Goal: Complete application form: Complete application form

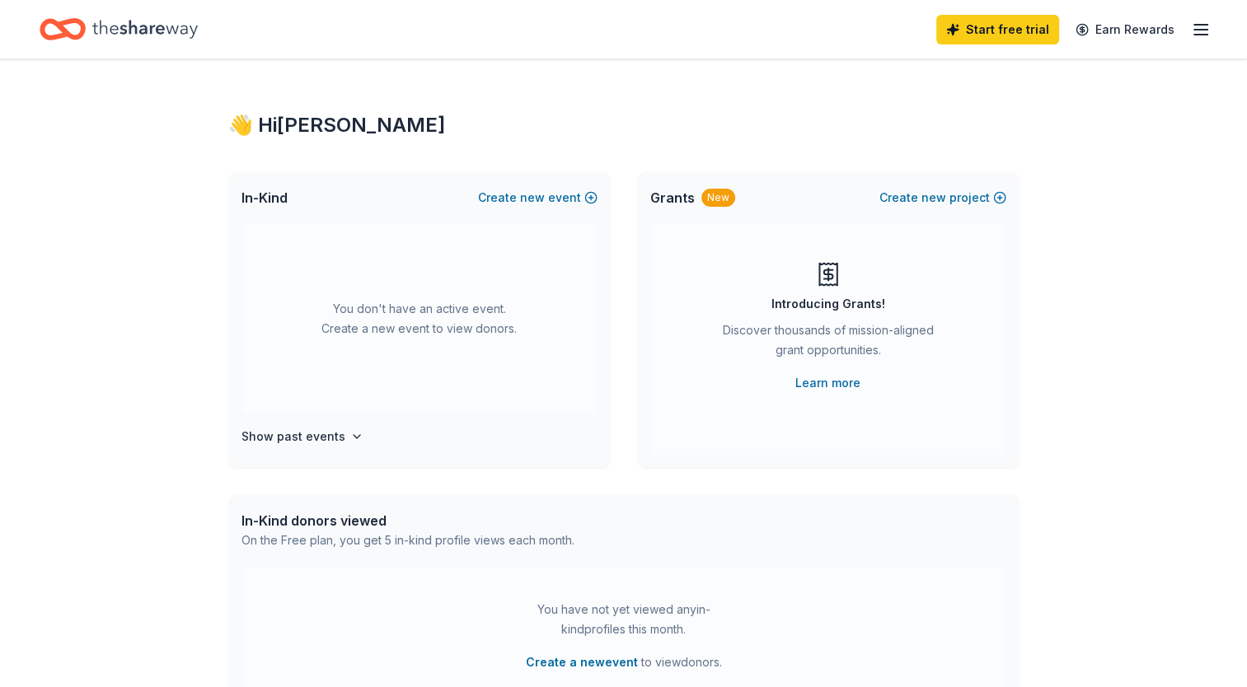
click at [1101, 258] on div "👋 Hi Amanda In-Kind Create new event You don't have an active event. Create a n…" at bounding box center [623, 540] width 1247 height 962
click at [554, 202] on button "Create new event" at bounding box center [537, 198] width 119 height 20
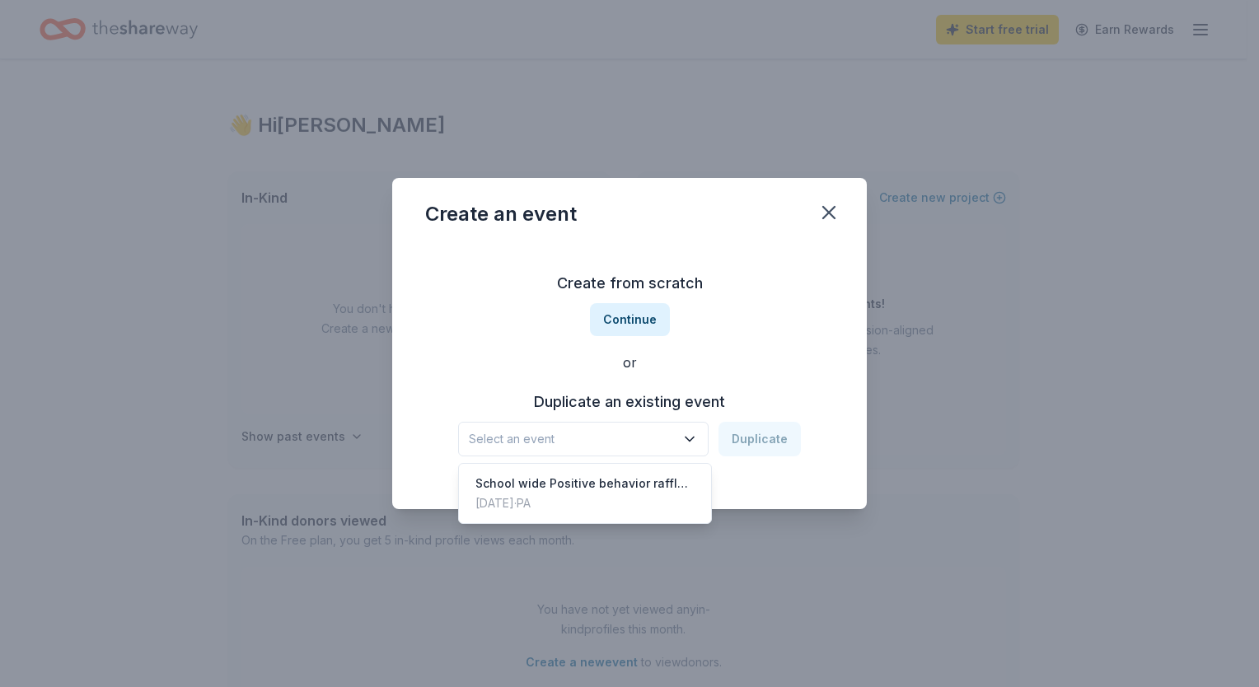
click at [553, 453] on button "Select an event" at bounding box center [583, 439] width 250 height 35
click at [570, 494] on div "Mar 03, 2025 · PA" at bounding box center [584, 504] width 219 height 20
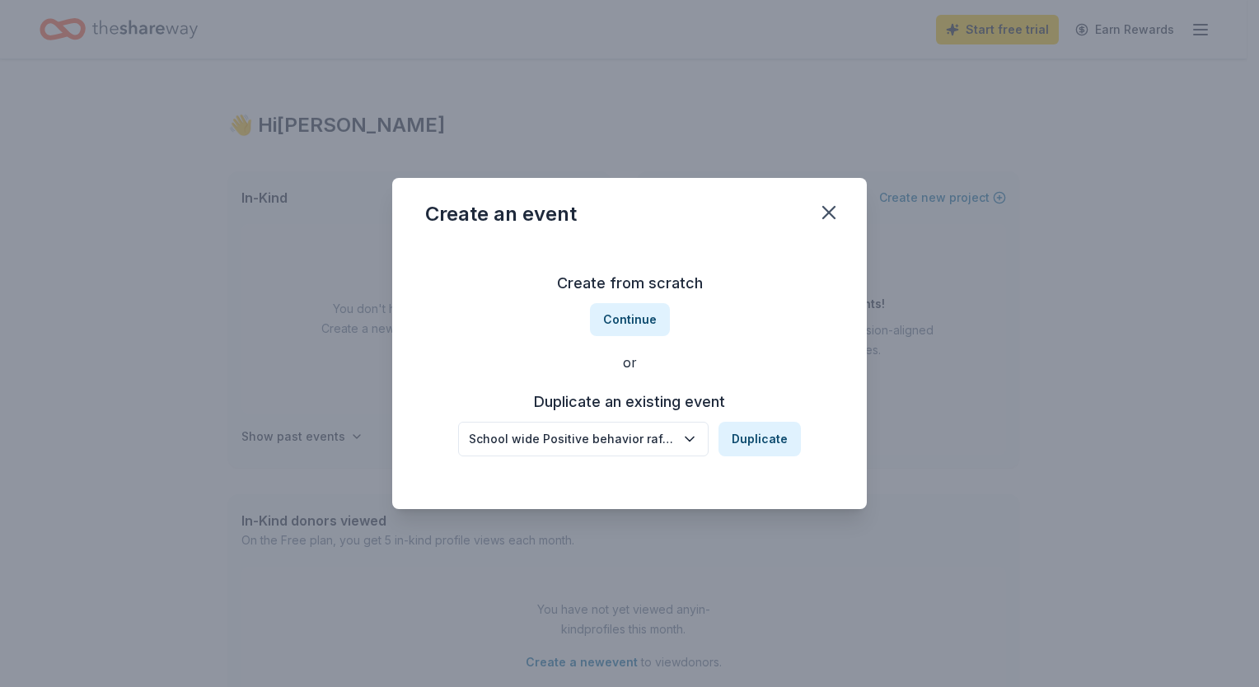
click at [751, 440] on button "Duplicate" at bounding box center [760, 439] width 82 height 35
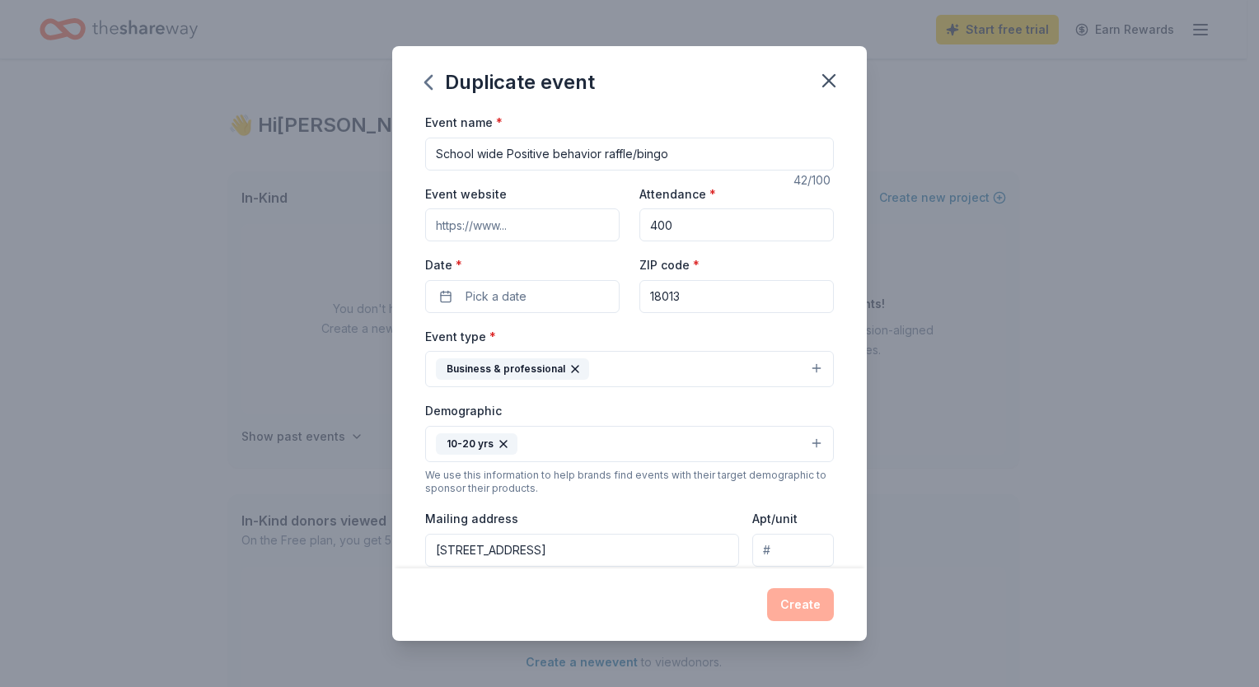
click at [537, 301] on button "Pick a date" at bounding box center [522, 296] width 194 height 33
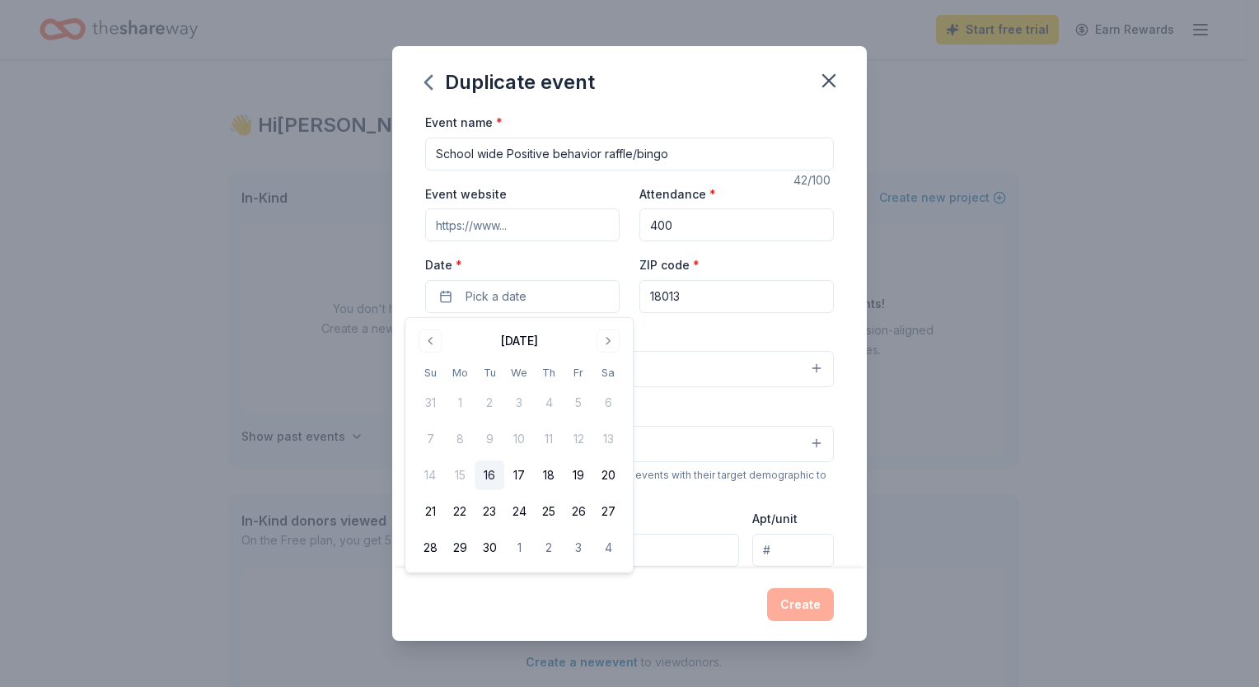
click at [607, 348] on button "Go to next month" at bounding box center [608, 341] width 23 height 23
click at [577, 545] on button "28" at bounding box center [579, 548] width 30 height 30
click at [801, 609] on button "Create" at bounding box center [800, 604] width 67 height 33
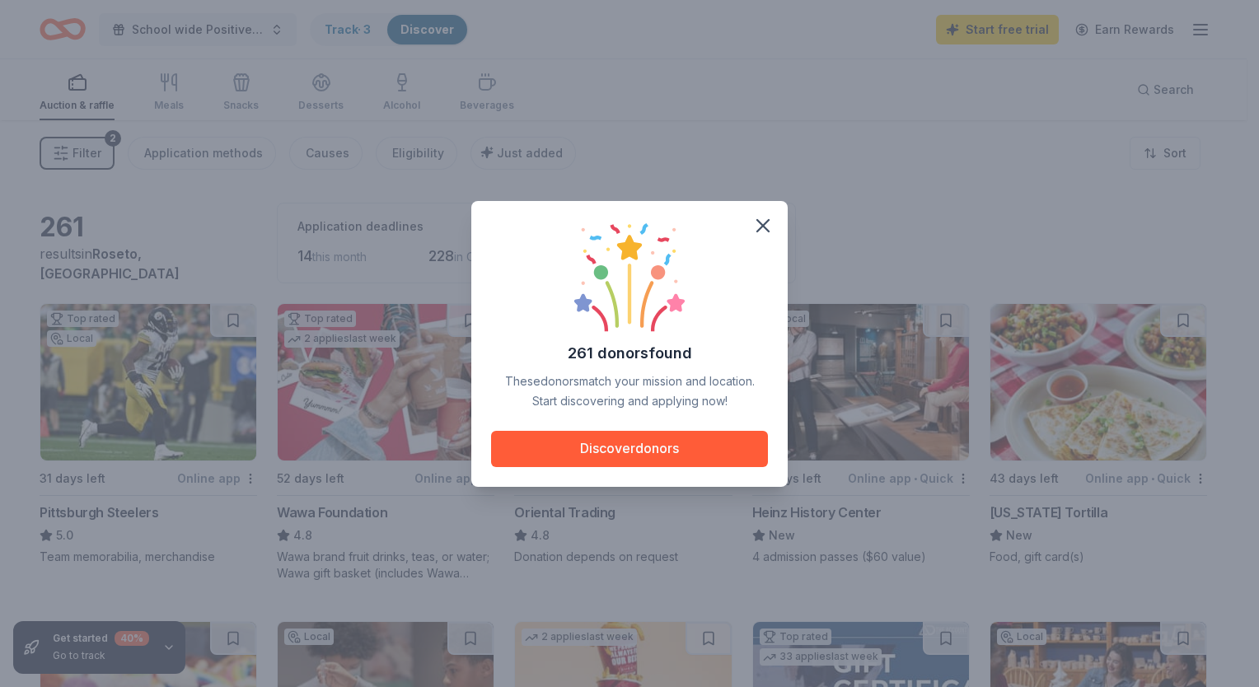
click at [663, 447] on button "Discover donors" at bounding box center [629, 449] width 277 height 36
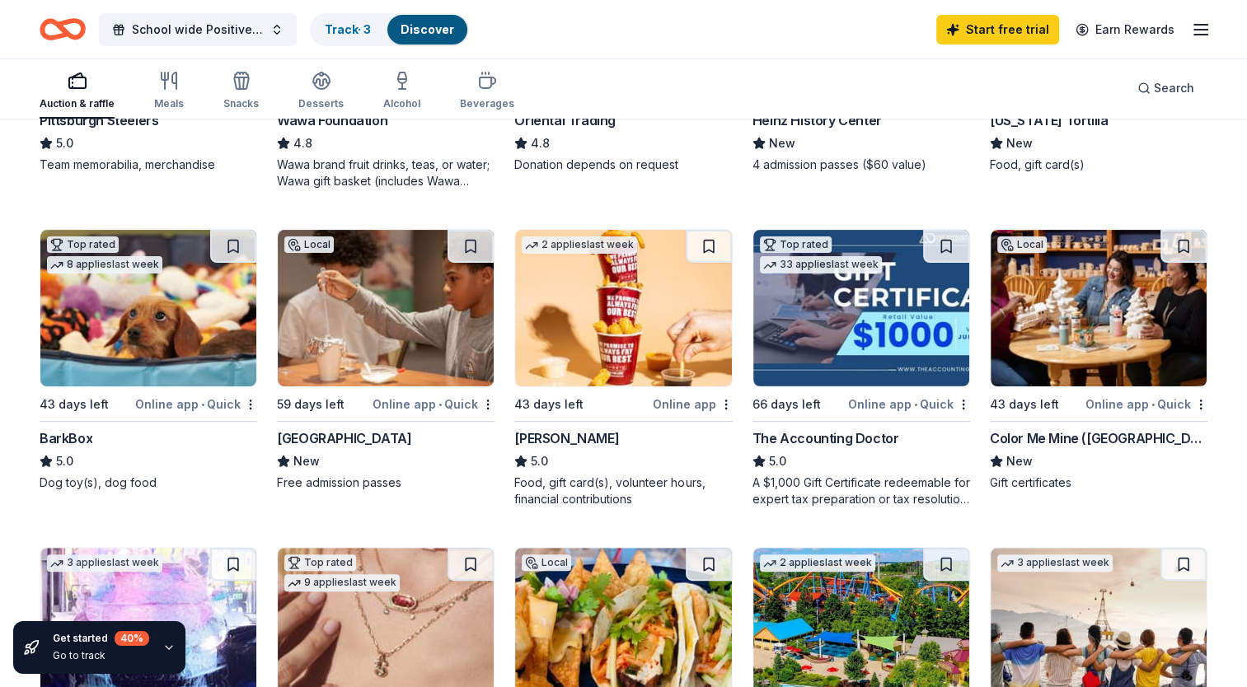
scroll to position [396, 0]
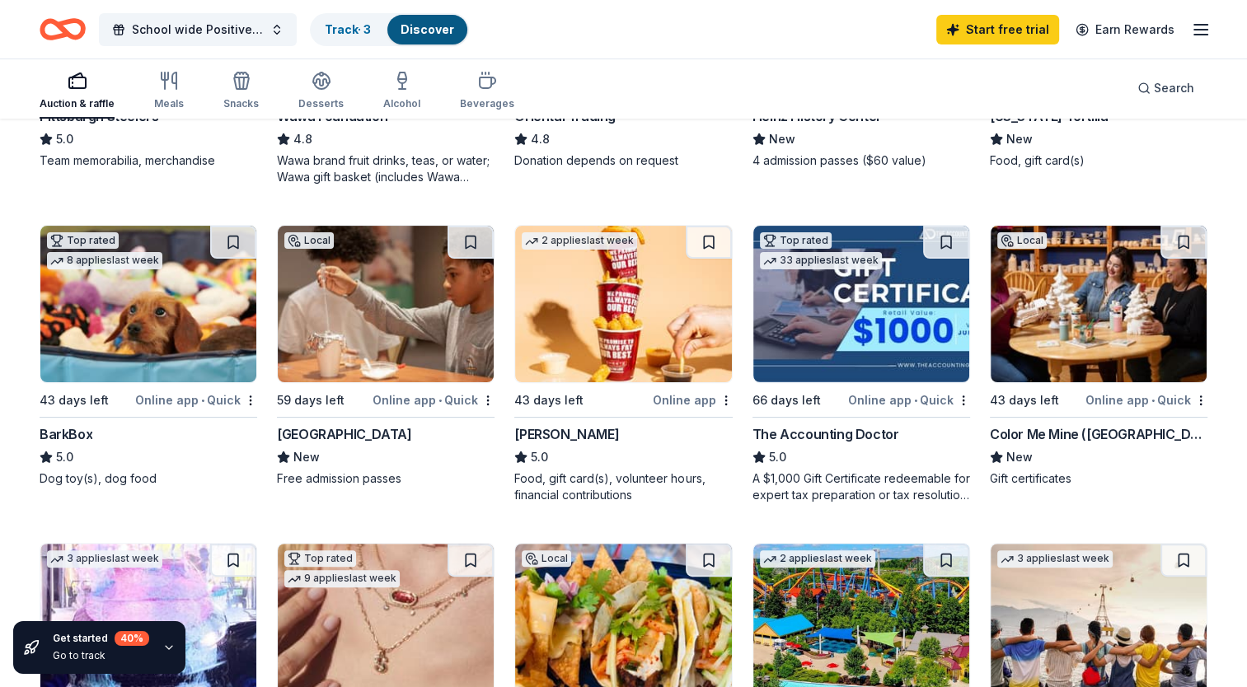
click at [1084, 309] on img at bounding box center [1098, 304] width 216 height 157
click at [611, 316] on img at bounding box center [623, 304] width 216 height 157
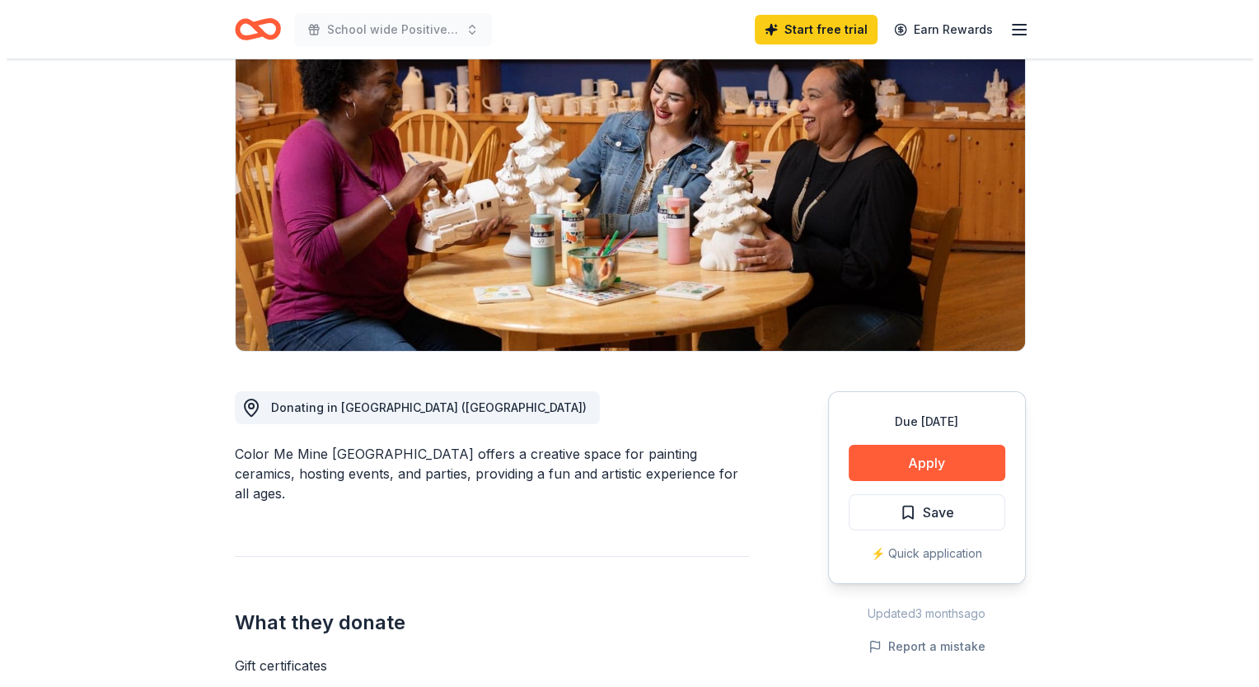
scroll to position [152, 0]
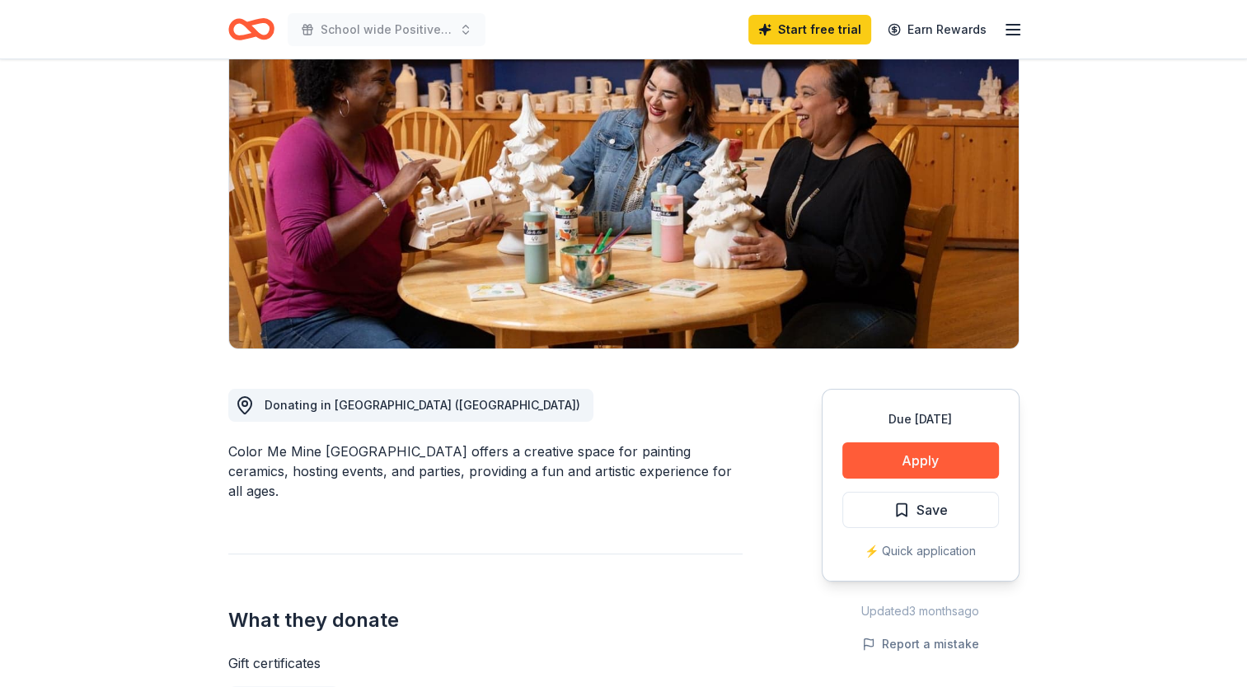
click at [888, 458] on button "Apply" at bounding box center [920, 460] width 157 height 36
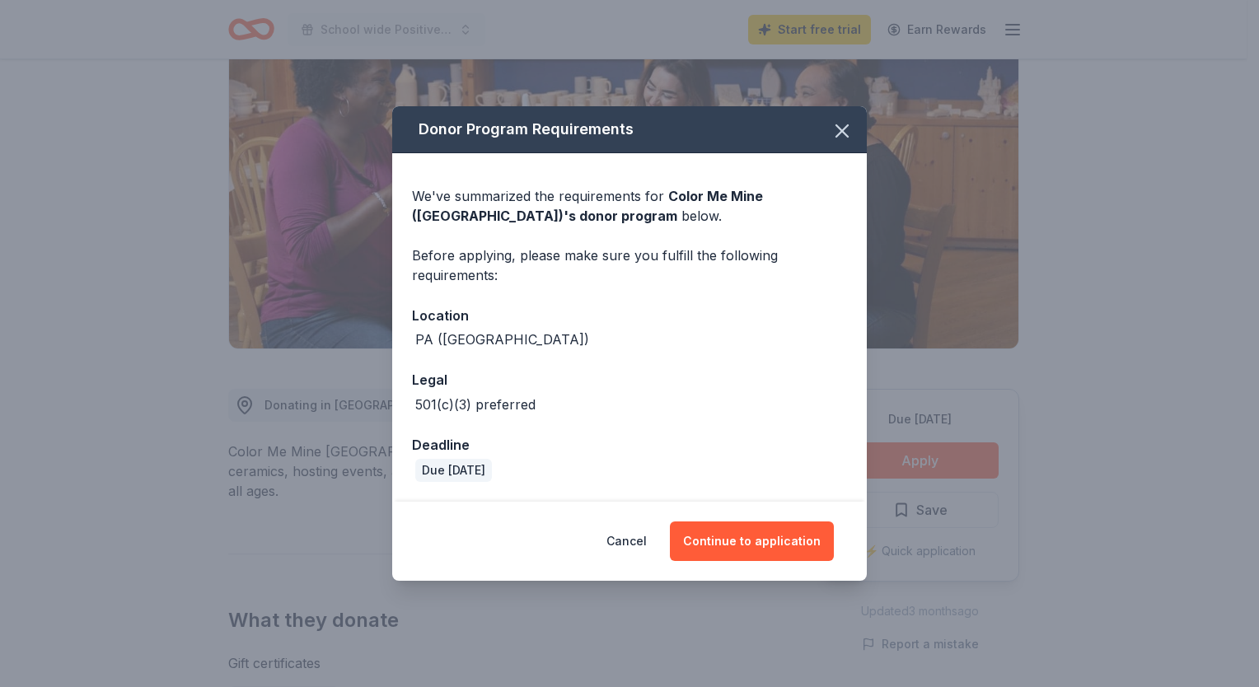
click at [775, 545] on button "Continue to application" at bounding box center [752, 542] width 164 height 40
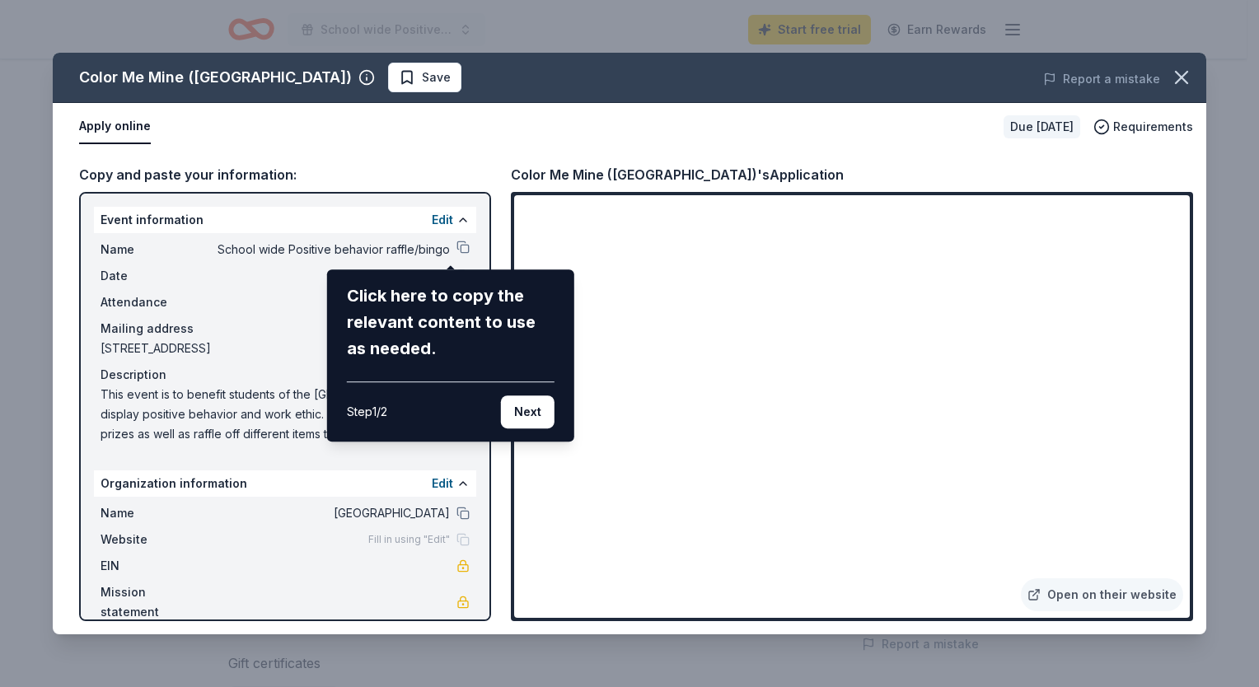
click at [517, 416] on button "Next" at bounding box center [528, 412] width 54 height 33
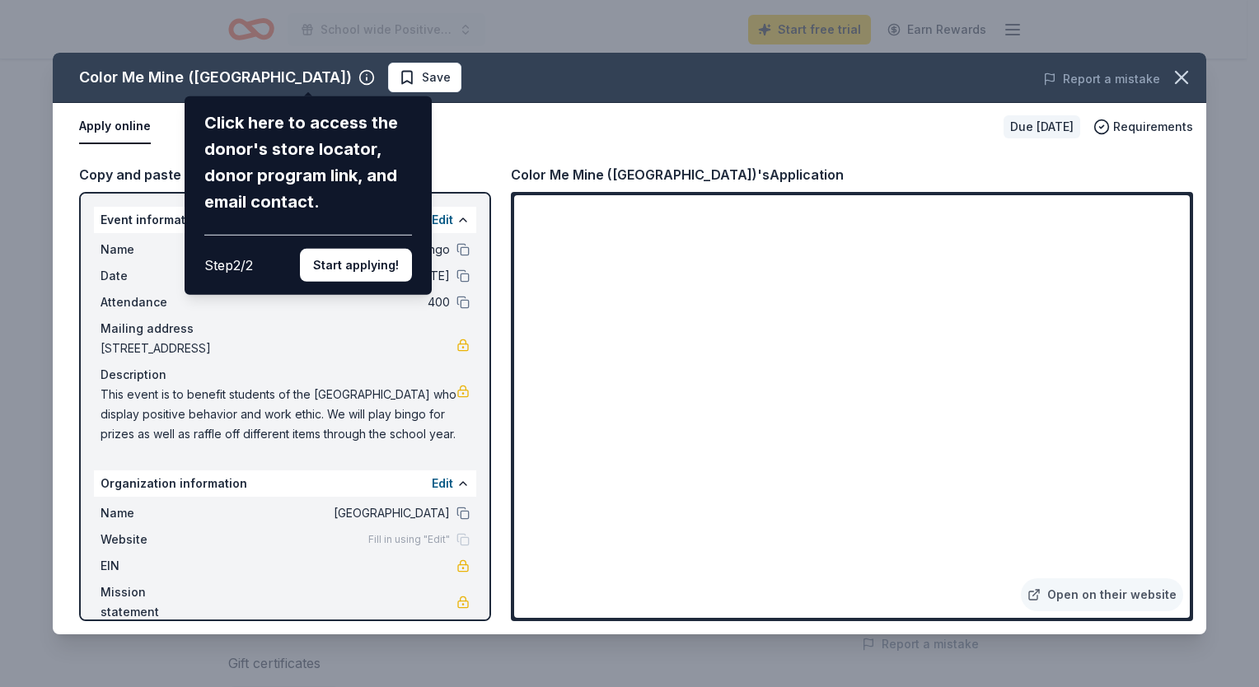
click at [352, 262] on button "Start applying!" at bounding box center [356, 265] width 112 height 33
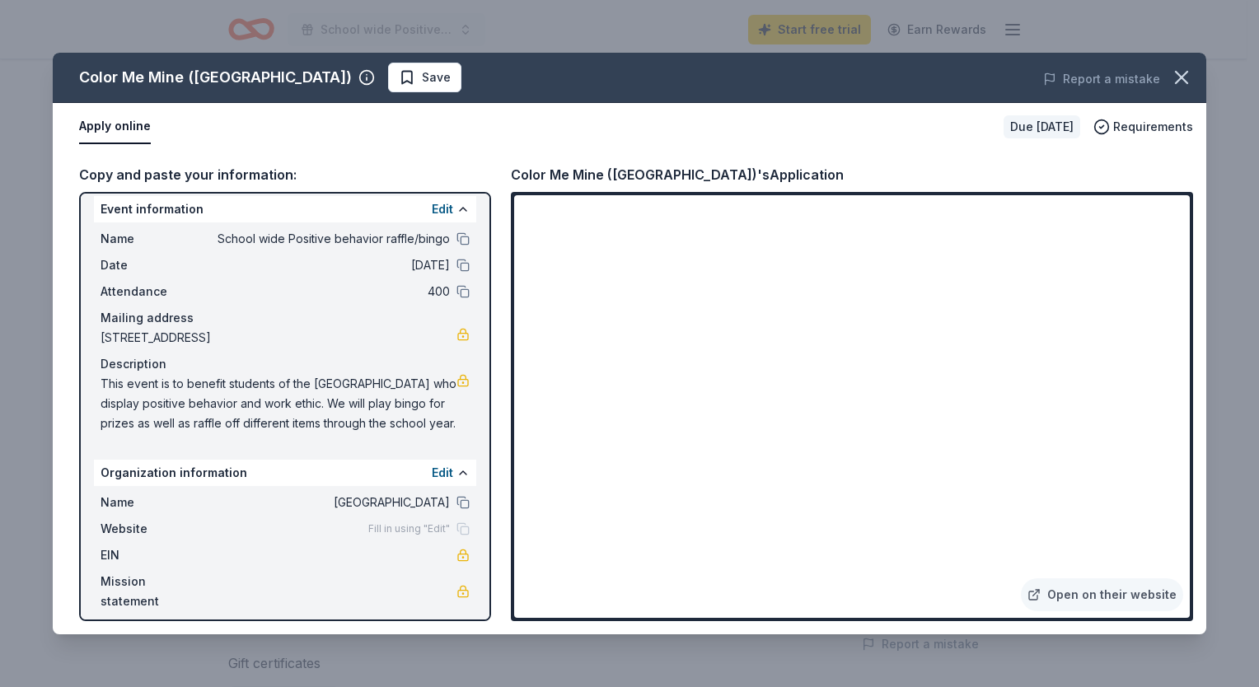
scroll to position [21, 0]
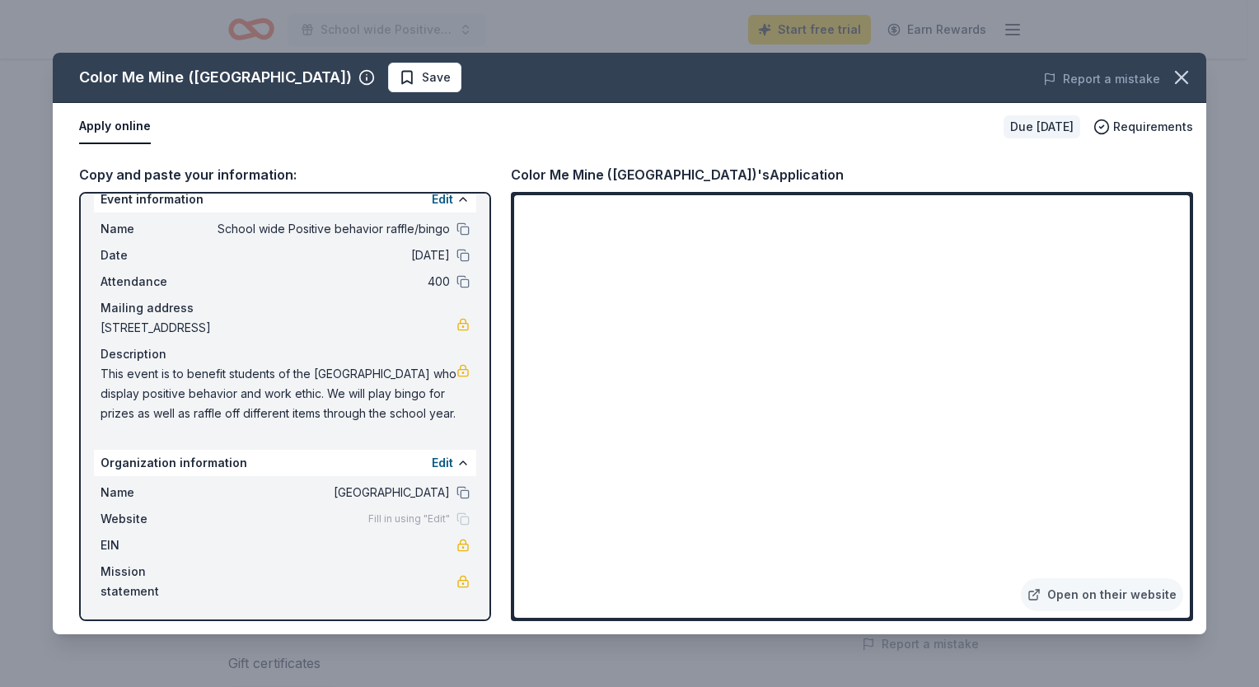
click at [456, 255] on button at bounding box center [462, 255] width 13 height 13
click at [419, 255] on span "[DATE]" at bounding box center [330, 256] width 239 height 20
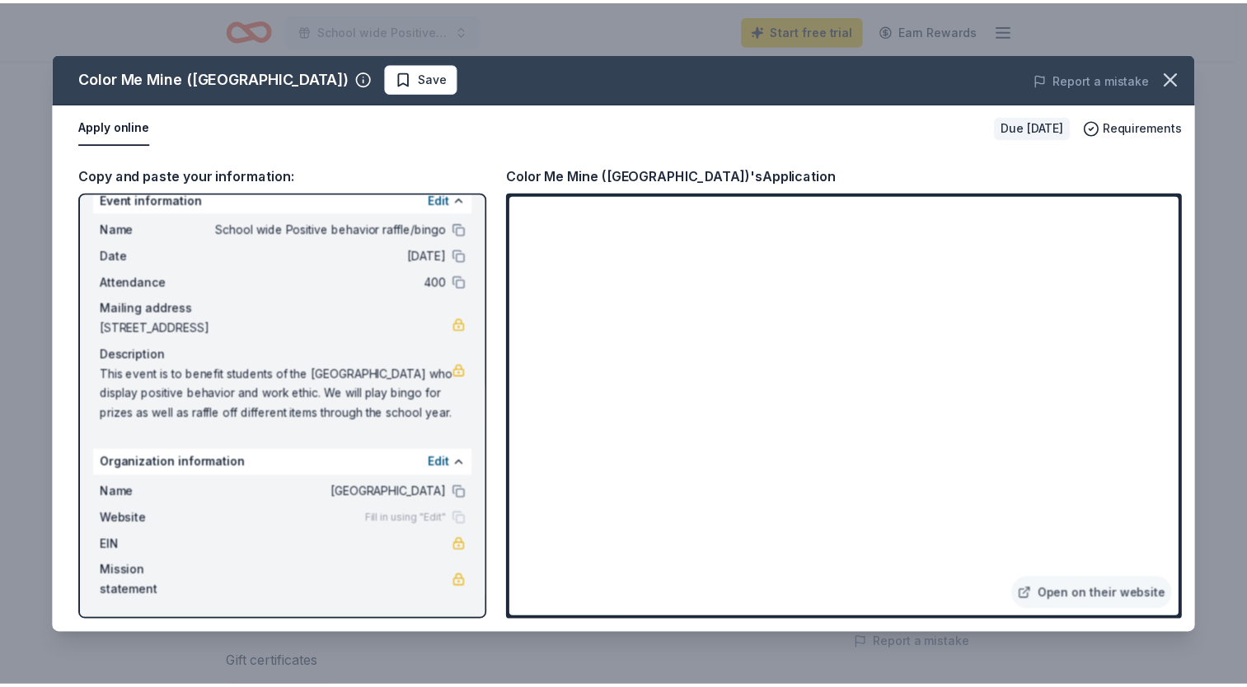
scroll to position [0, 0]
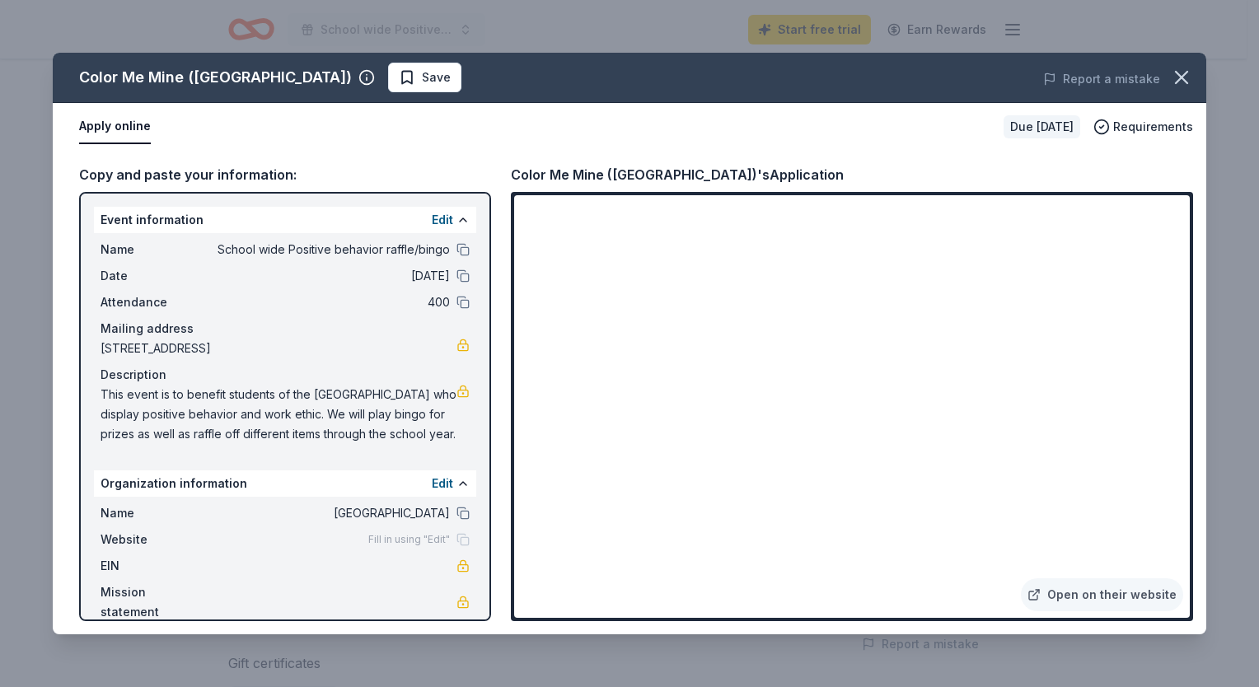
click at [1177, 68] on icon "button" at bounding box center [1181, 77] width 23 height 23
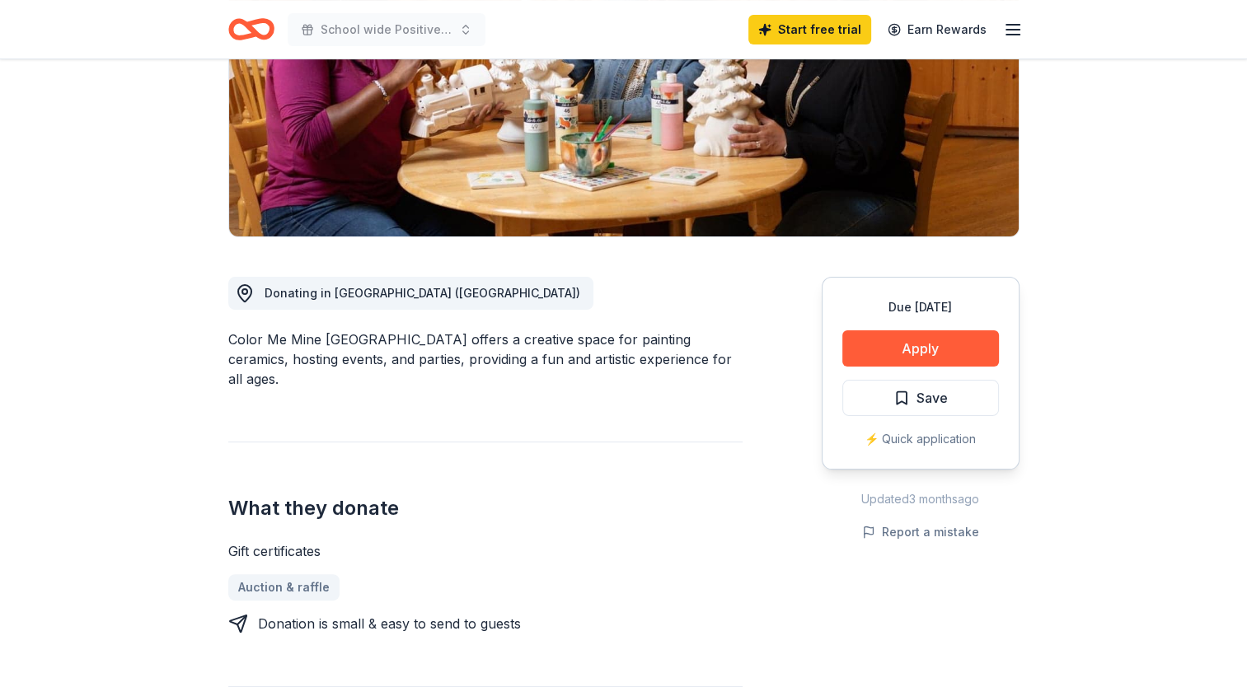
scroll to position [261, 0]
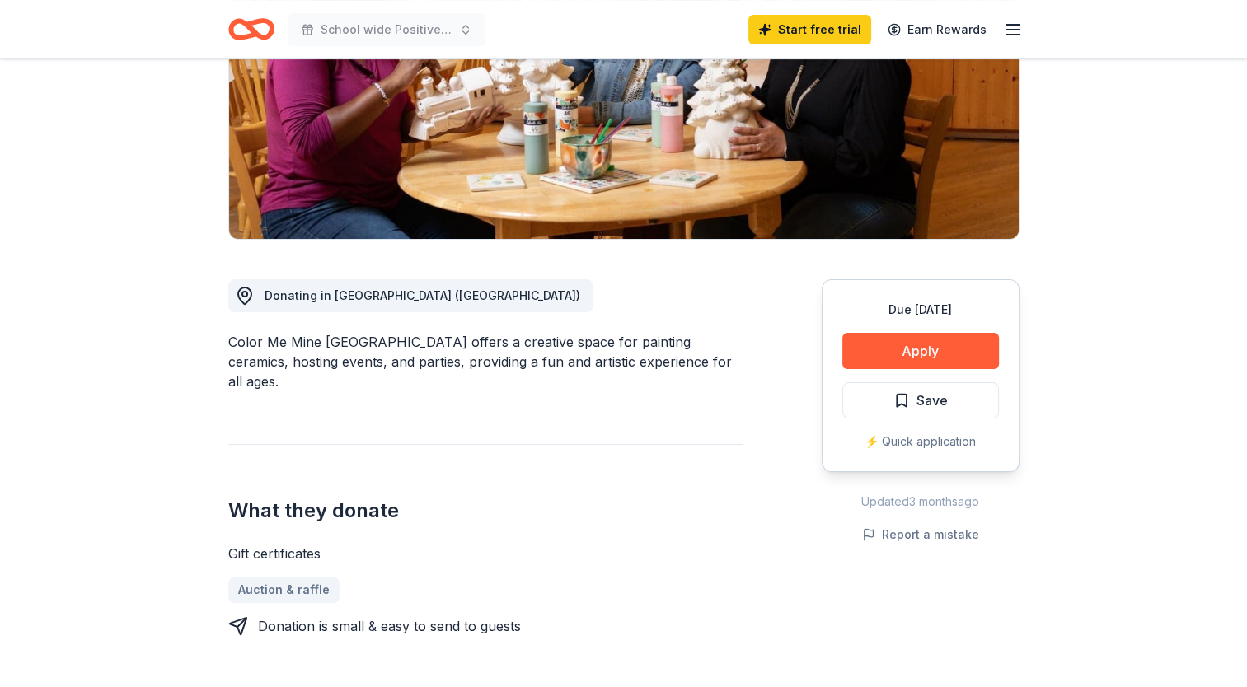
click at [959, 349] on button "Apply" at bounding box center [920, 351] width 157 height 36
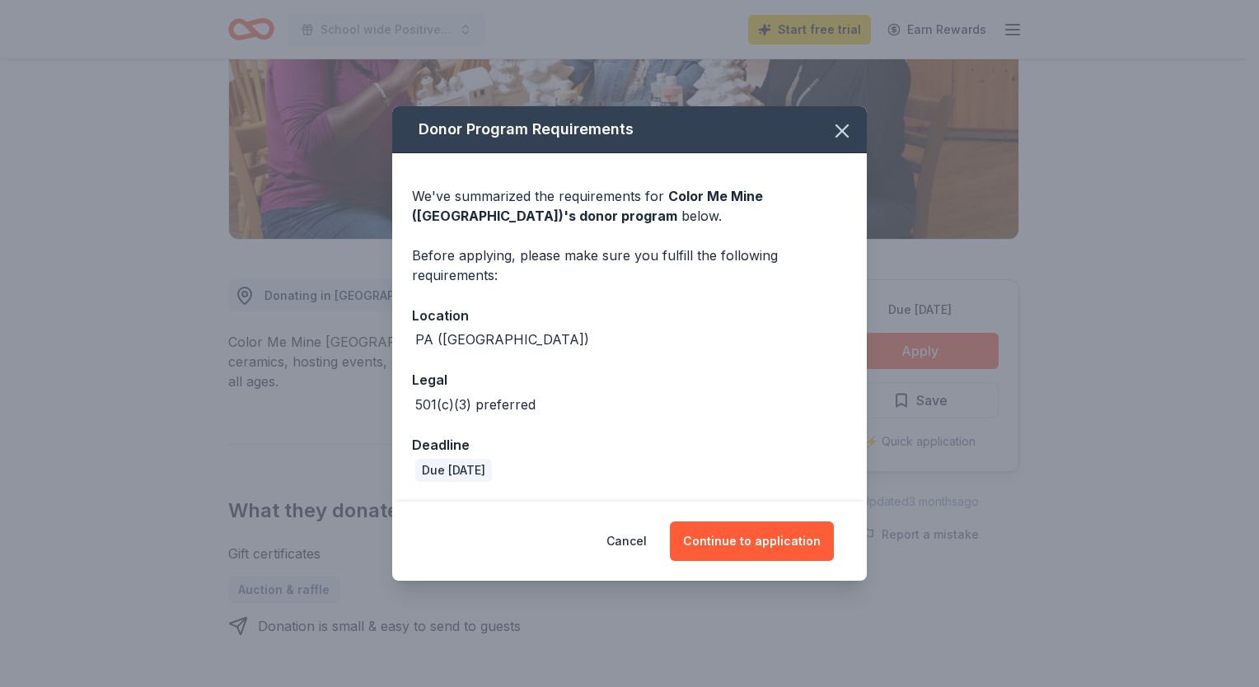
click at [727, 545] on button "Continue to application" at bounding box center [752, 542] width 164 height 40
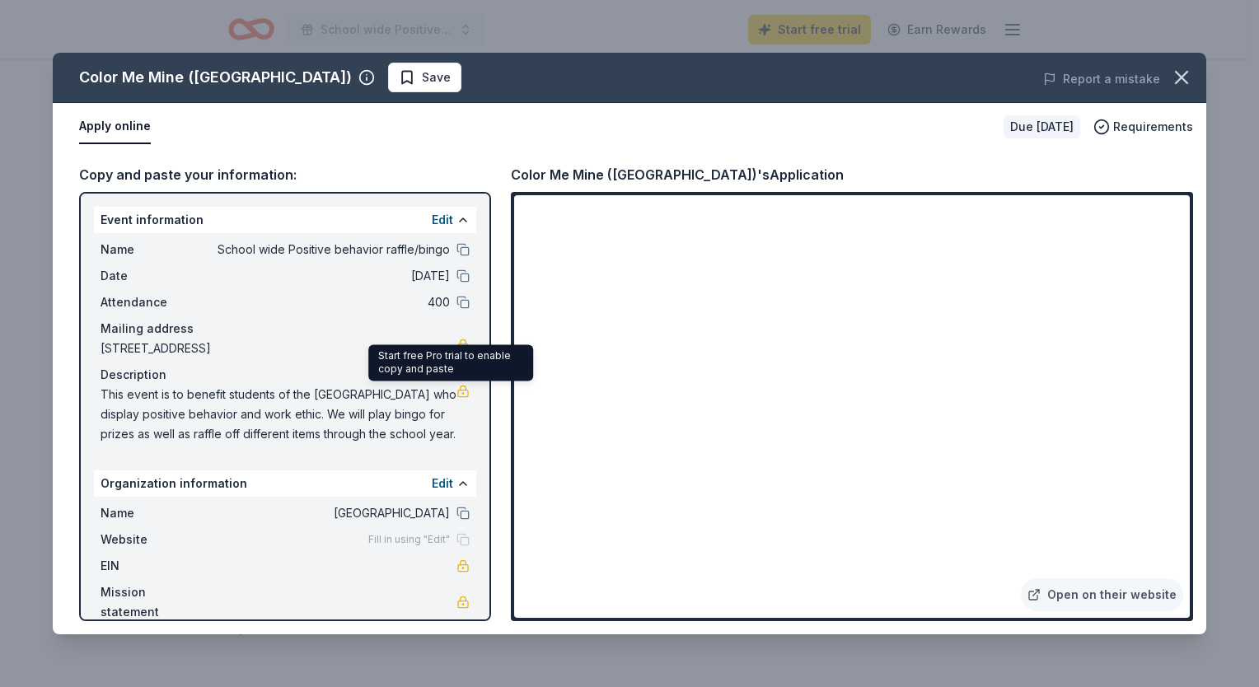
click at [456, 389] on link at bounding box center [462, 391] width 13 height 13
click at [1180, 84] on icon "button" at bounding box center [1181, 77] width 23 height 23
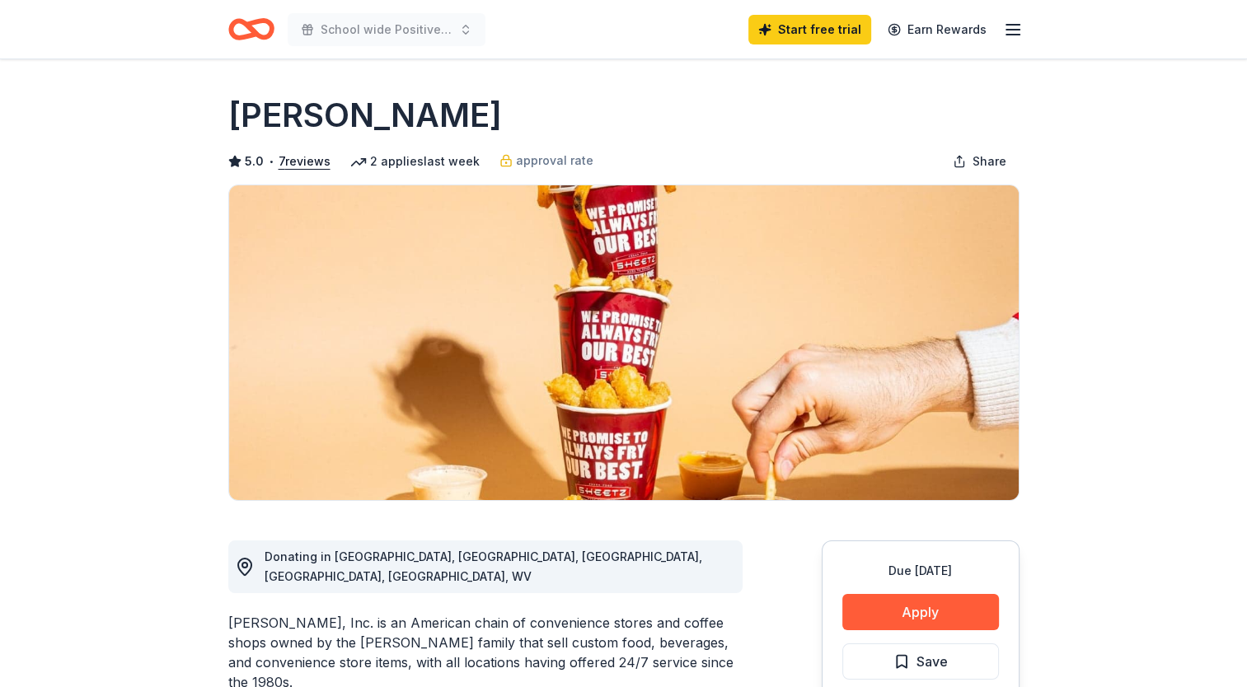
click at [910, 608] on button "Apply" at bounding box center [920, 612] width 157 height 36
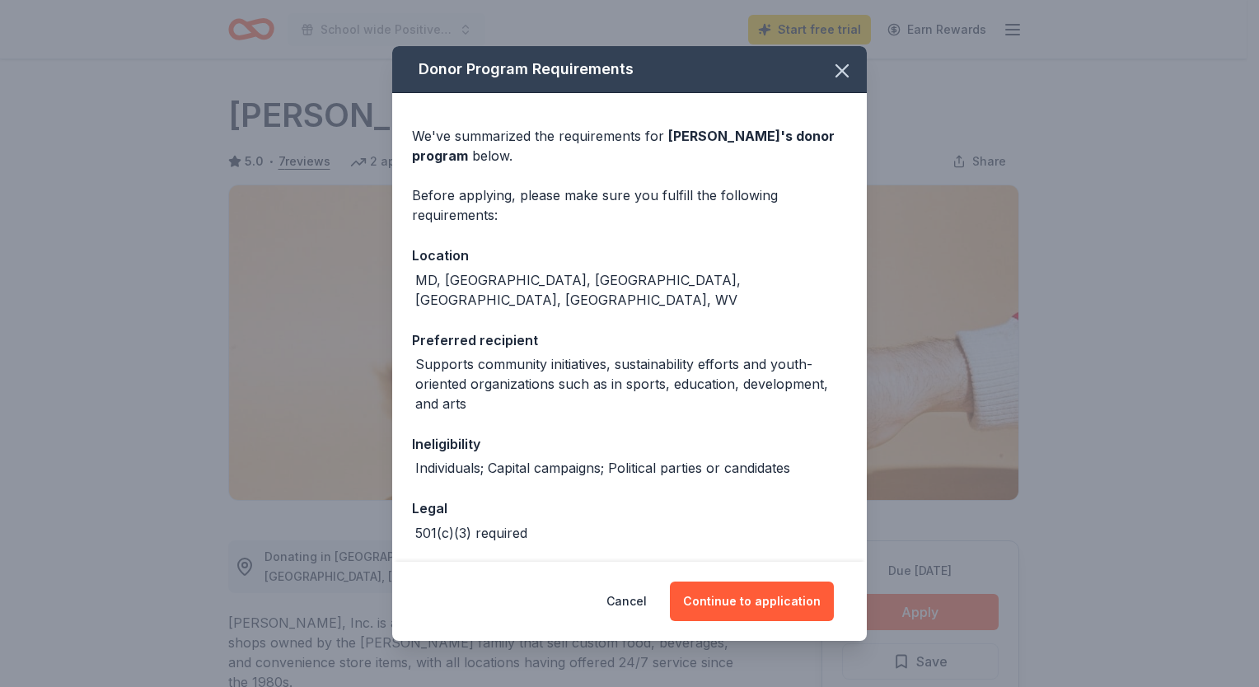
click at [732, 610] on button "Continue to application" at bounding box center [752, 602] width 164 height 40
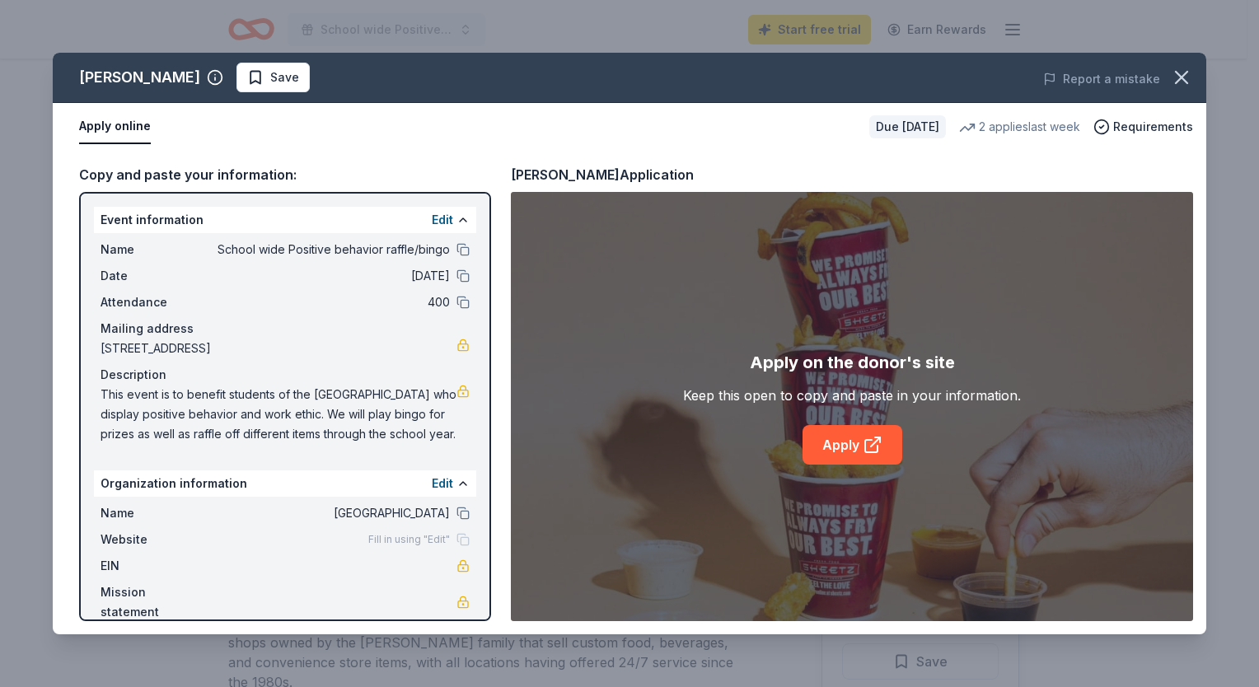
click at [864, 440] on icon at bounding box center [873, 445] width 20 height 20
